Goal: Information Seeking & Learning: Learn about a topic

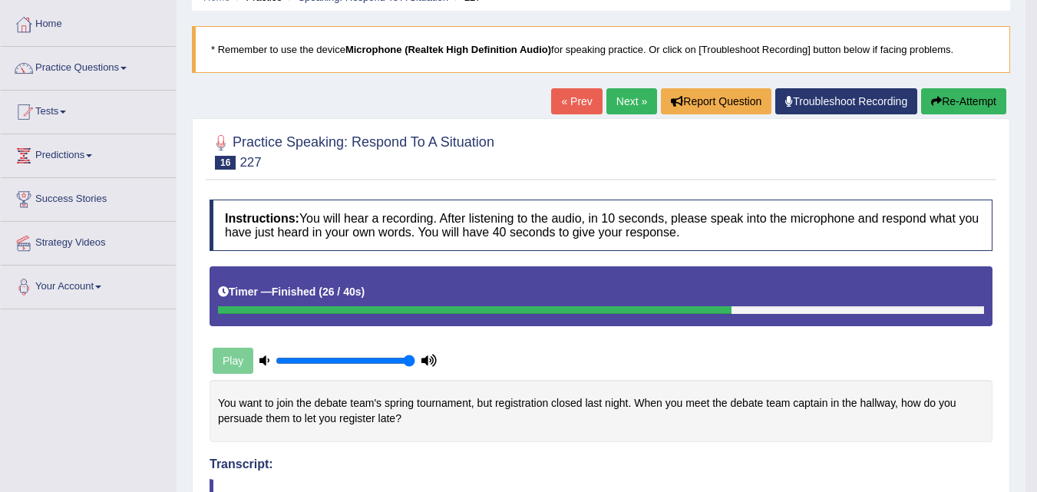
scroll to position [72, 0]
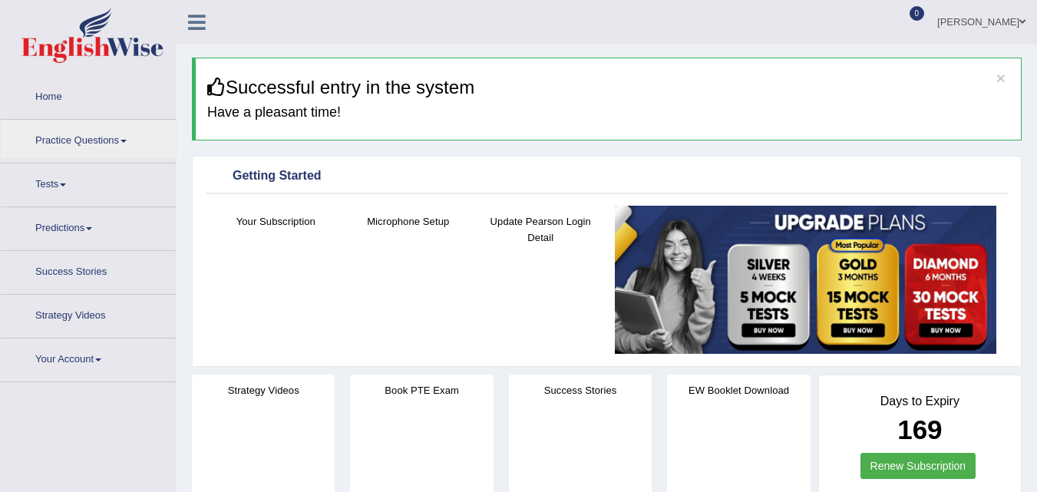
click at [80, 141] on link "Practice Questions" at bounding box center [88, 139] width 175 height 38
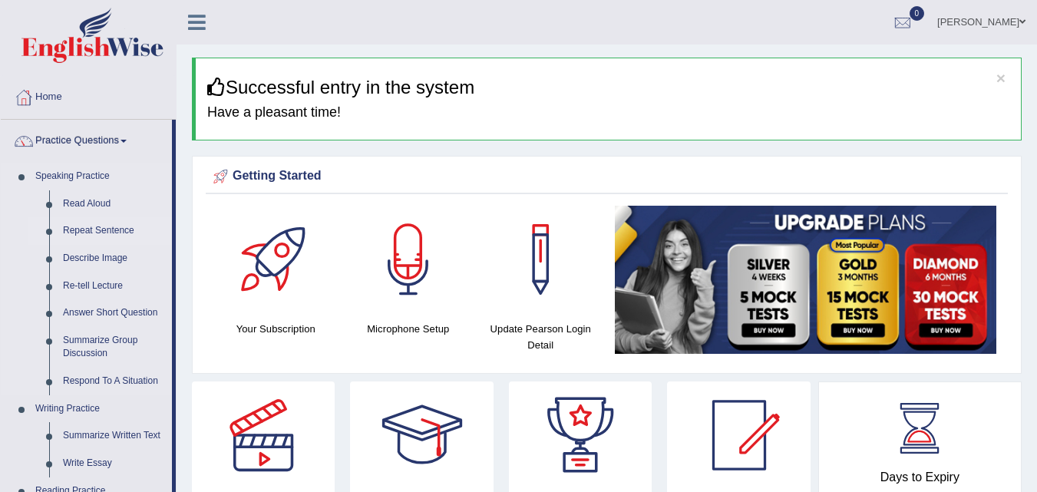
click at [118, 225] on link "Repeat Sentence" at bounding box center [114, 231] width 116 height 28
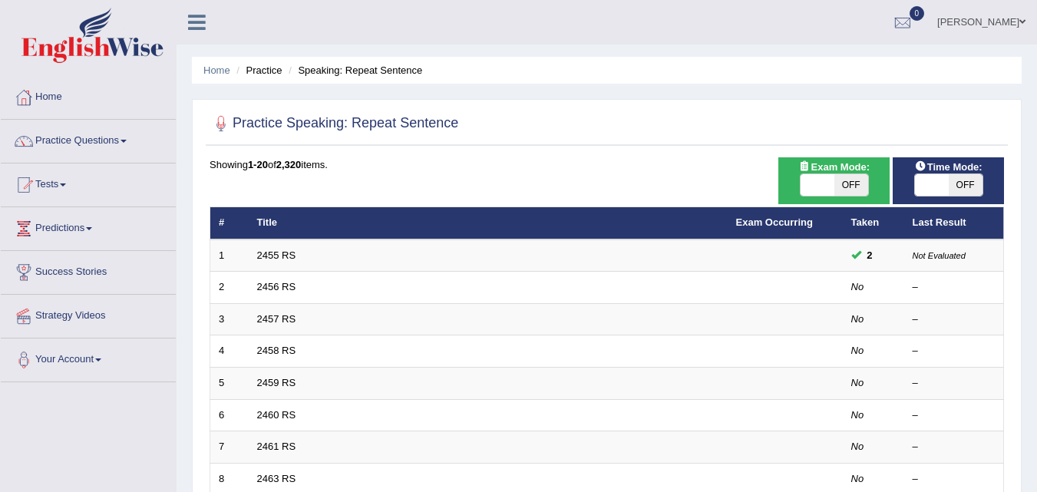
click at [284, 283] on link "2456 RS" at bounding box center [276, 287] width 39 height 12
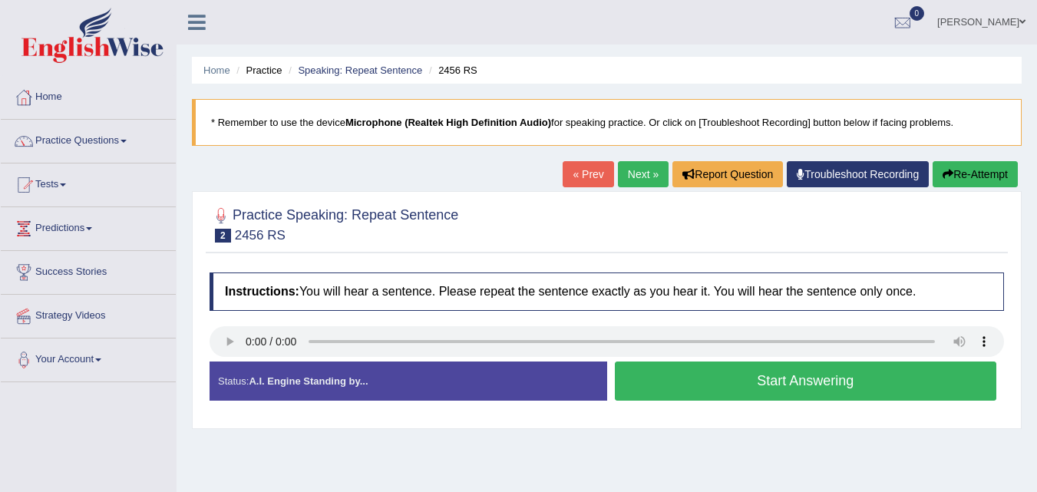
click at [538, 269] on div "Instructions: You will hear a sentence. Please repeat the sentence exactly as y…" at bounding box center [607, 343] width 802 height 156
click at [647, 372] on button "Start Answering" at bounding box center [806, 381] width 382 height 39
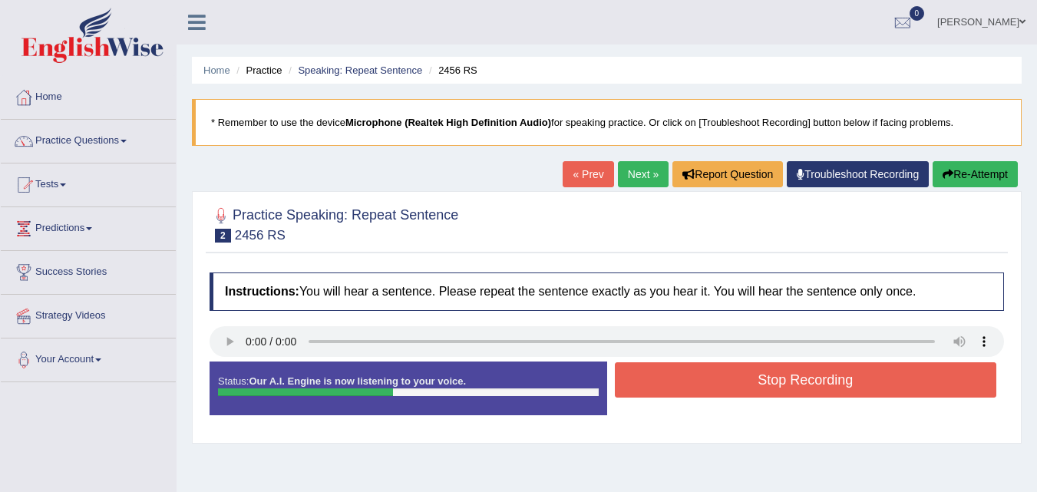
click at [643, 377] on button "Stop Recording" at bounding box center [806, 379] width 382 height 35
